Goal: Navigation & Orientation: Find specific page/section

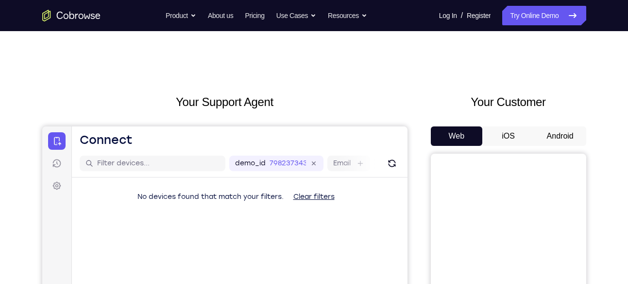
click at [559, 132] on button "Android" at bounding box center [560, 135] width 52 height 19
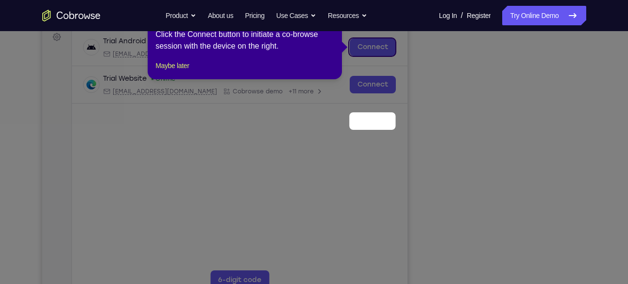
scroll to position [37, 0]
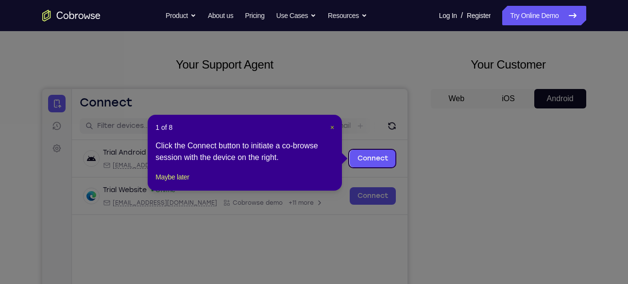
click at [330, 124] on span "×" at bounding box center [332, 127] width 4 height 8
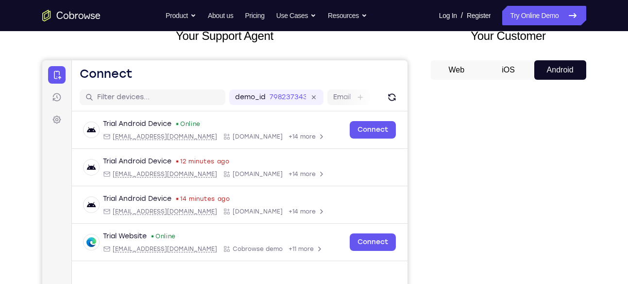
scroll to position [66, 0]
click at [512, 72] on button "iOS" at bounding box center [508, 70] width 52 height 19
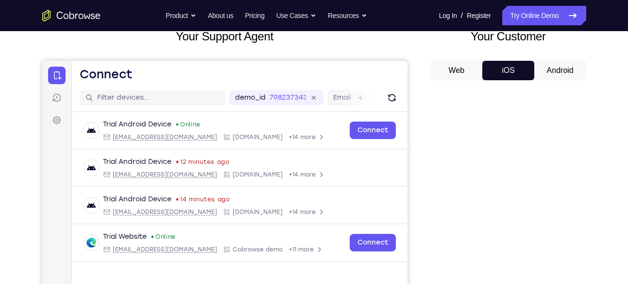
click at [560, 79] on button "Android" at bounding box center [560, 70] width 52 height 19
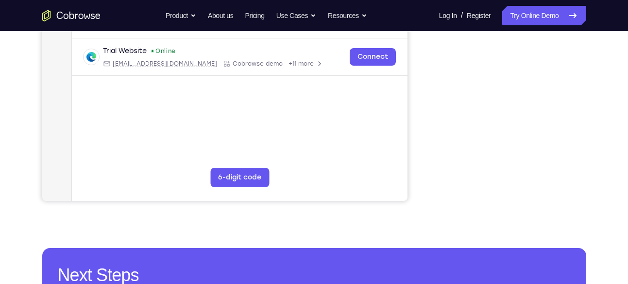
scroll to position [190, 0]
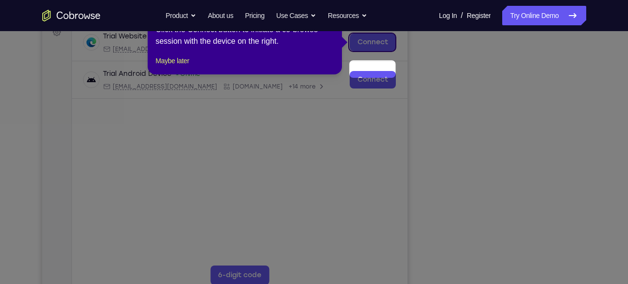
scroll to position [111, 0]
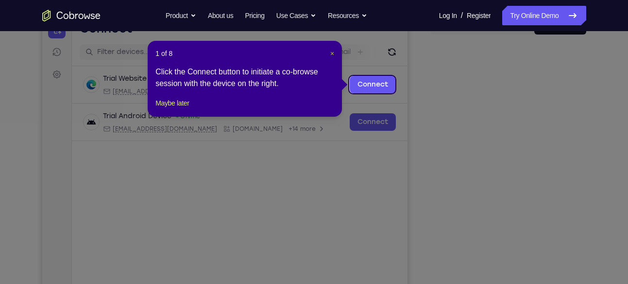
click at [331, 53] on span "×" at bounding box center [332, 54] width 4 height 8
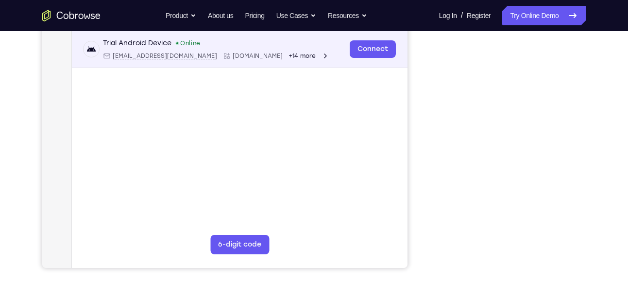
scroll to position [185, 0]
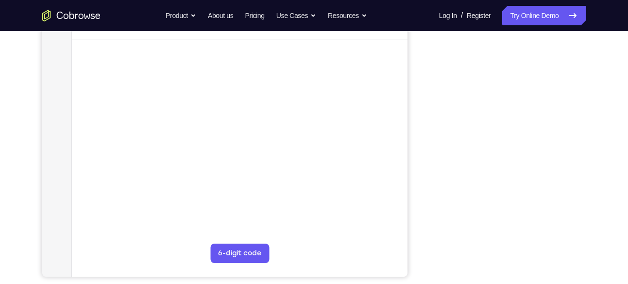
scroll to position [176, 0]
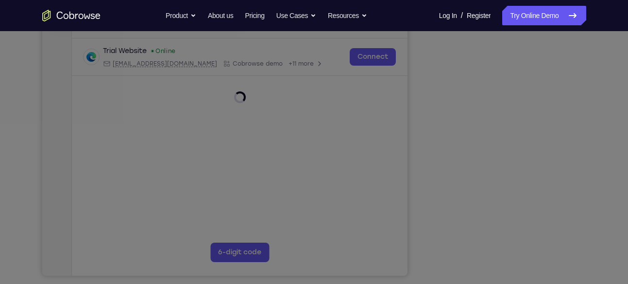
click at [540, 212] on icon at bounding box center [317, 114] width 635 height 337
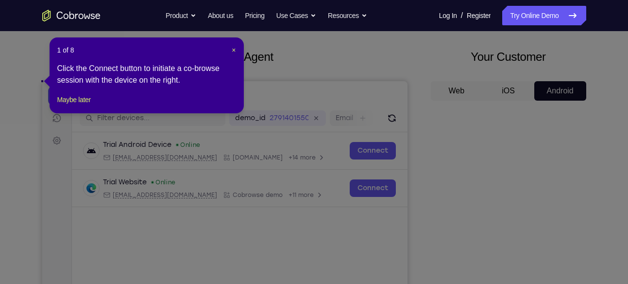
scroll to position [45, 0]
click at [232, 49] on span "×" at bounding box center [234, 51] width 4 height 8
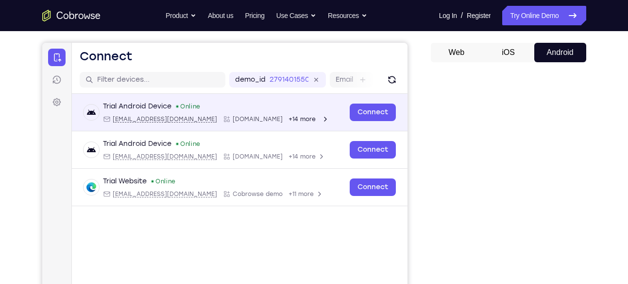
scroll to position [0, 0]
